Goal: Task Accomplishment & Management: Complete application form

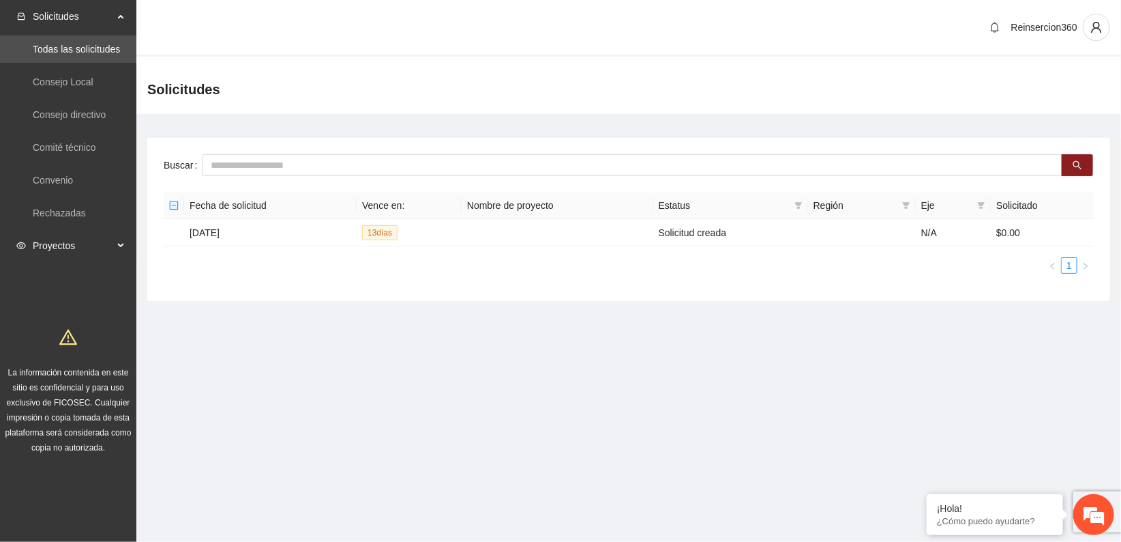
click at [70, 243] on span "Proyectos" at bounding box center [73, 245] width 80 height 27
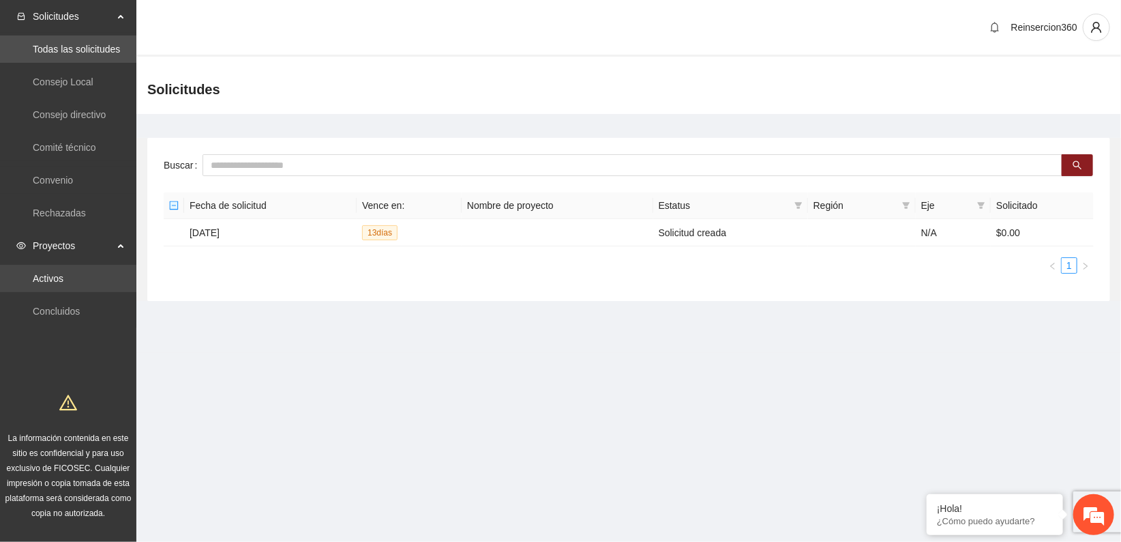
click at [63, 274] on link "Activos" at bounding box center [48, 278] width 31 height 11
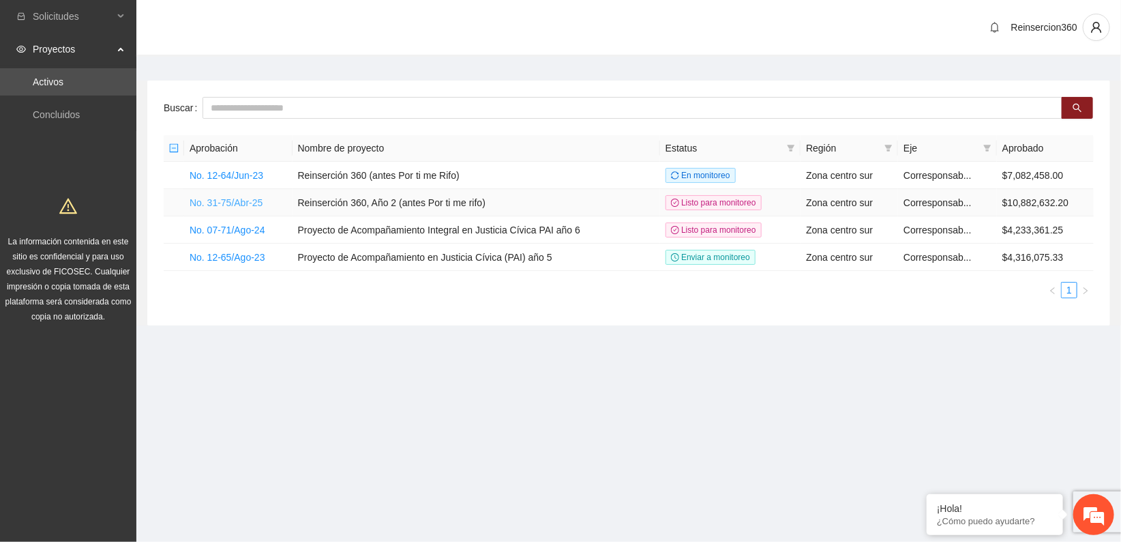
click at [239, 201] on link "No. 31-75/Abr-25" at bounding box center [226, 202] width 73 height 11
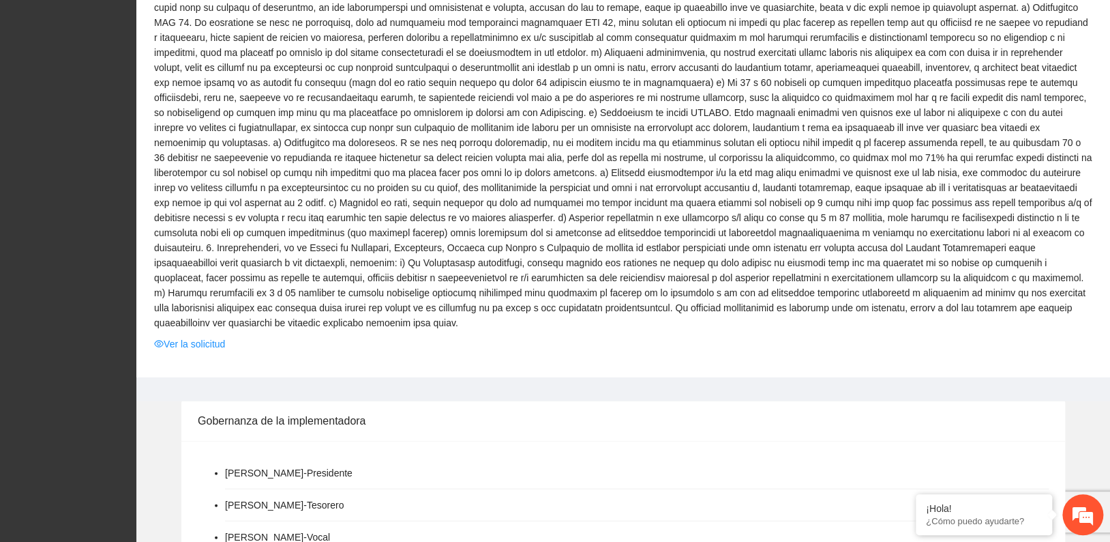
scroll to position [1254, 0]
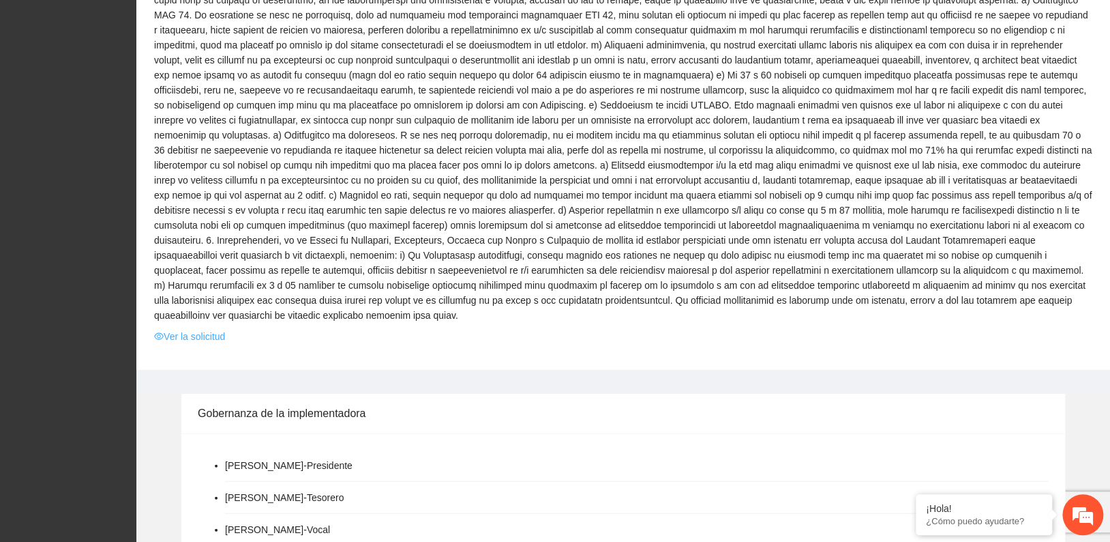
click at [186, 329] on link "Ver la solicitud" at bounding box center [189, 336] width 71 height 15
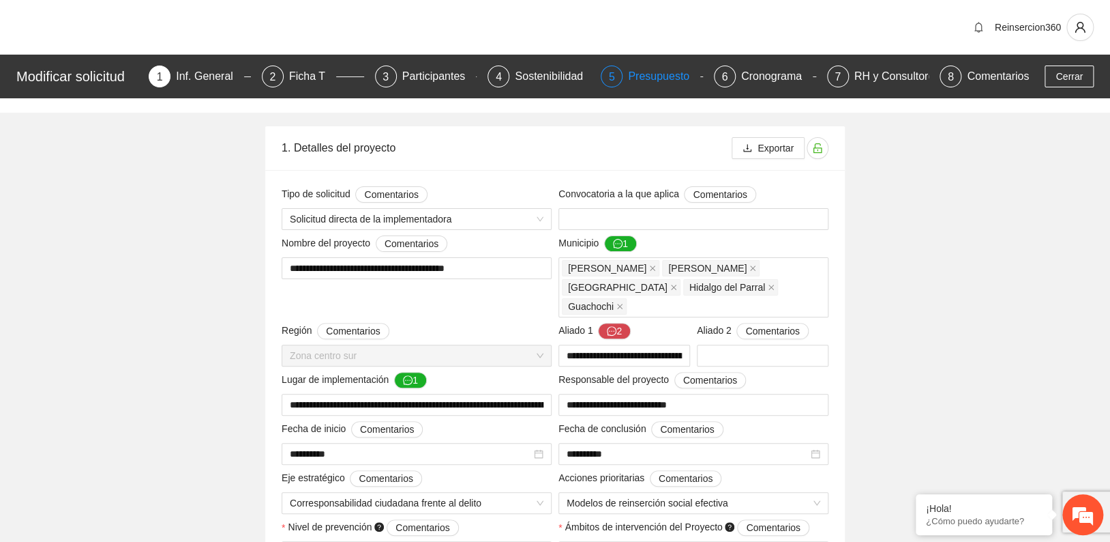
click at [670, 78] on div "Presupuesto" at bounding box center [664, 76] width 72 height 22
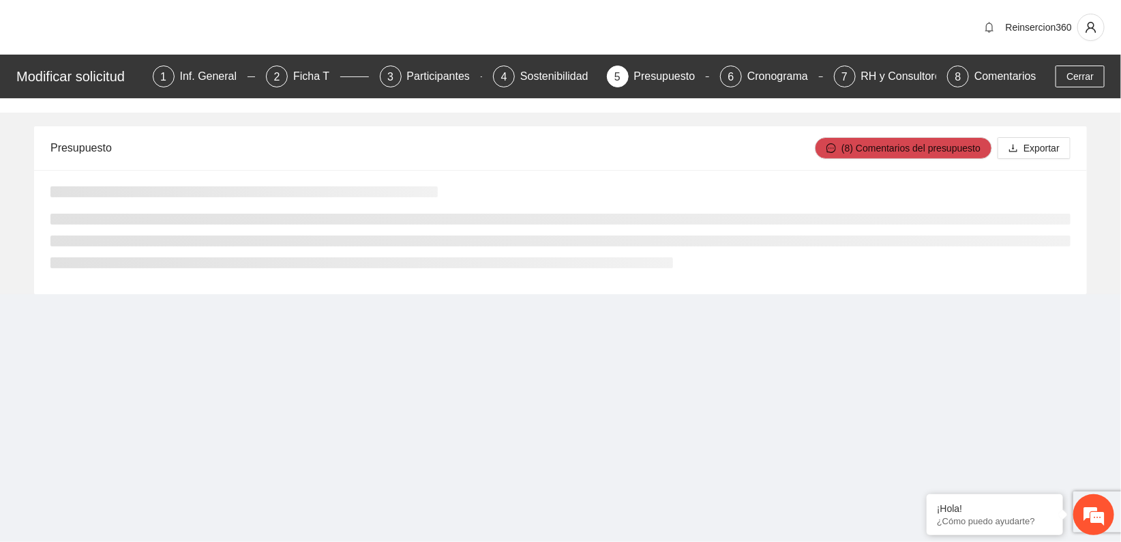
click at [878, 33] on div "Reinsercion360" at bounding box center [560, 27] width 1121 height 55
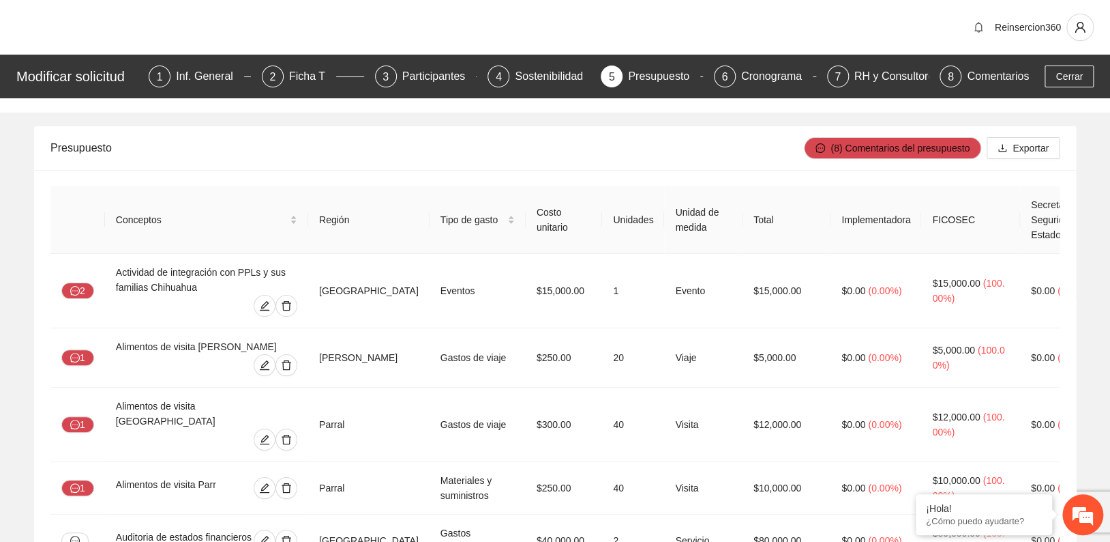
scroll to position [5820, 0]
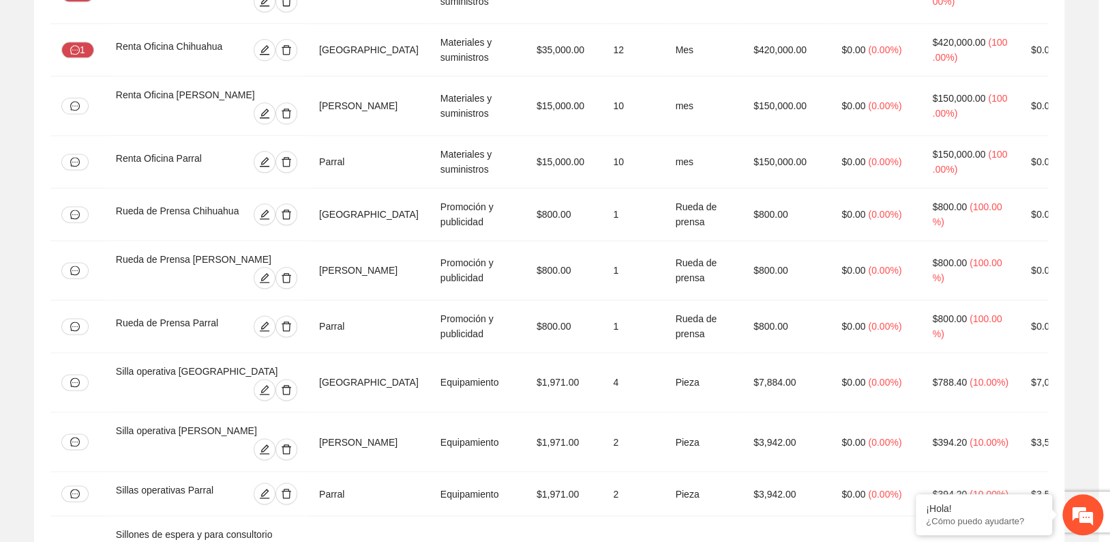
type input "**********"
type input "********"
type input "**"
type input "**********"
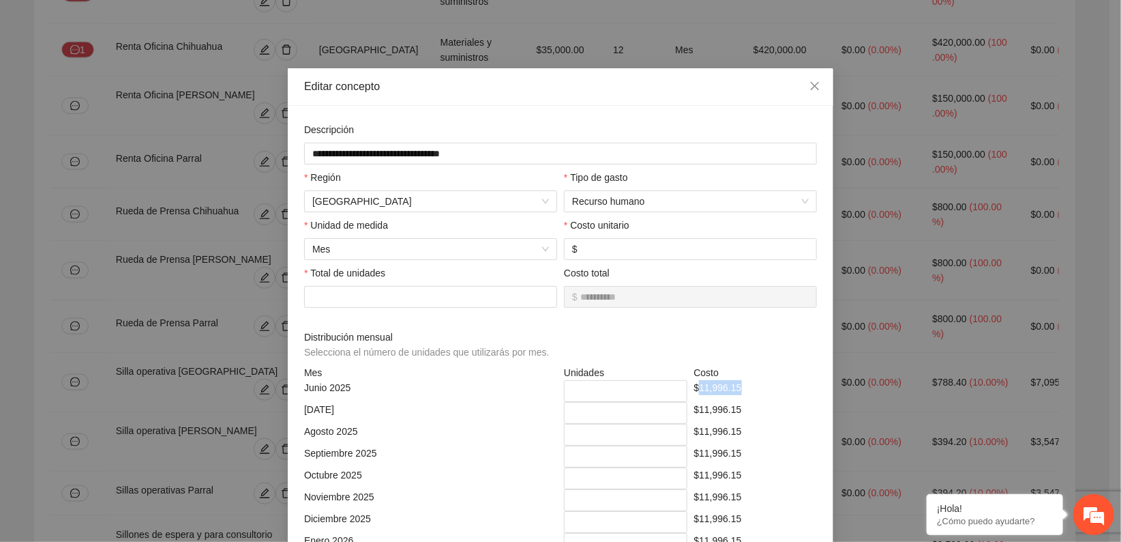
drag, startPoint x: 735, startPoint y: 389, endPoint x: 693, endPoint y: 393, distance: 41.8
click at [693, 393] on div "$11,996.15" at bounding box center [756, 391] width 130 height 22
copy div "11,996.15"
click at [735, 388] on div "$11,996.15" at bounding box center [756, 391] width 130 height 22
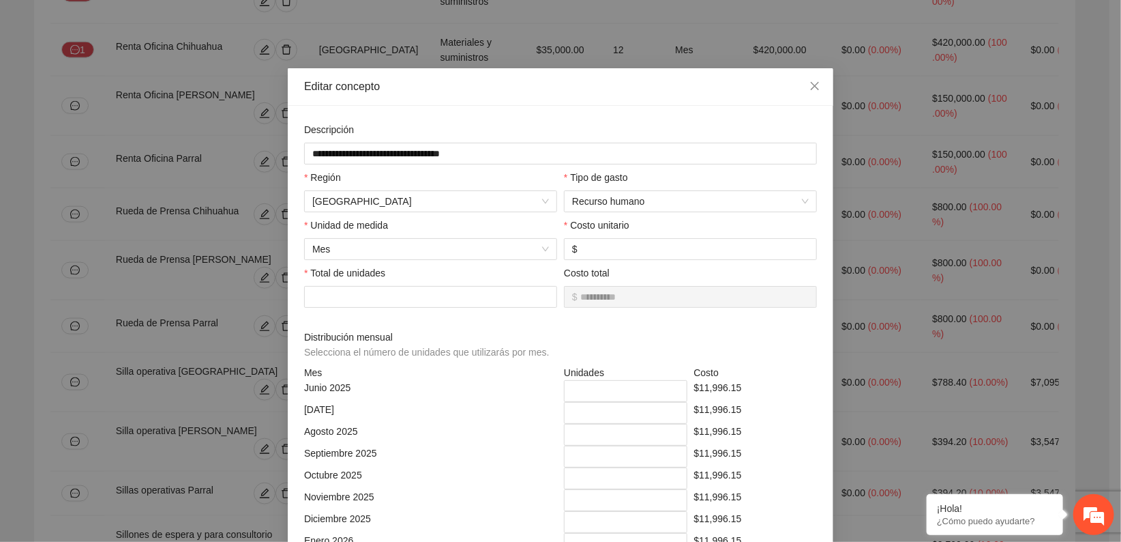
click at [694, 390] on div "$11,996.15" at bounding box center [756, 391] width 130 height 22
drag, startPoint x: 694, startPoint y: 388, endPoint x: 741, endPoint y: 385, distance: 47.8
click at [741, 385] on div "$11,996.15" at bounding box center [756, 391] width 130 height 22
copy div "11,996.15"
click at [680, 95] on div "Editar concepto" at bounding box center [561, 87] width 546 height 38
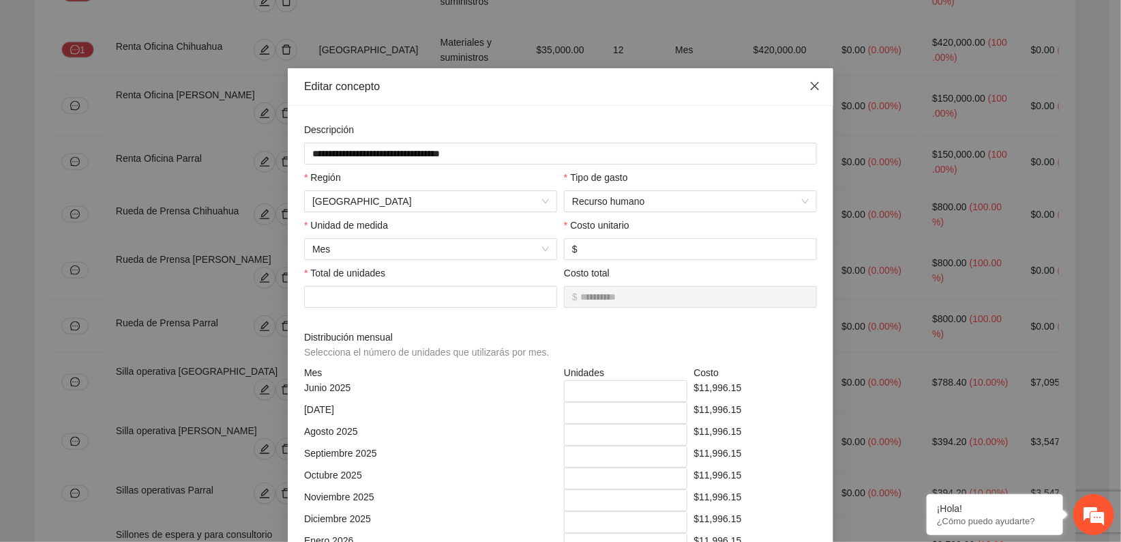
click at [811, 79] on span "Close" at bounding box center [815, 86] width 37 height 37
